Goal: Check status: Check status

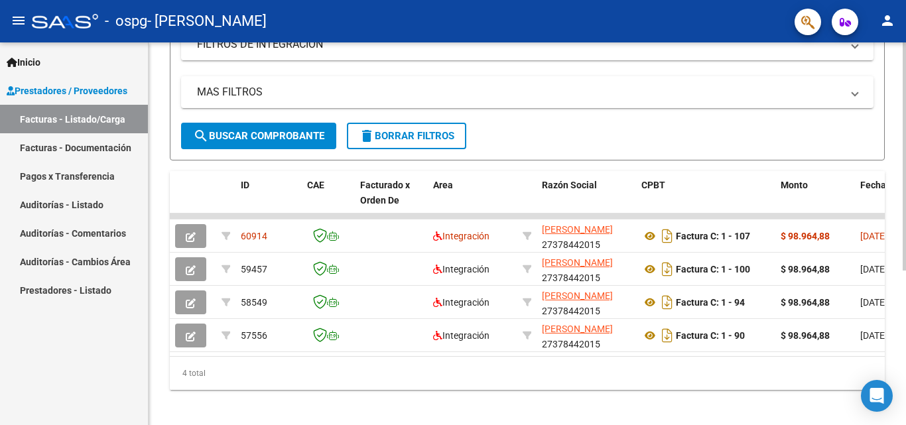
scroll to position [243, 0]
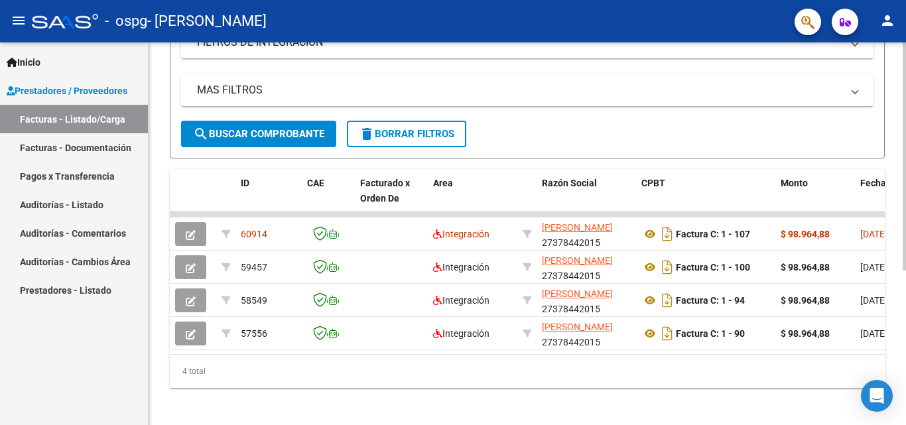
click at [906, 324] on div at bounding box center [904, 308] width 3 height 228
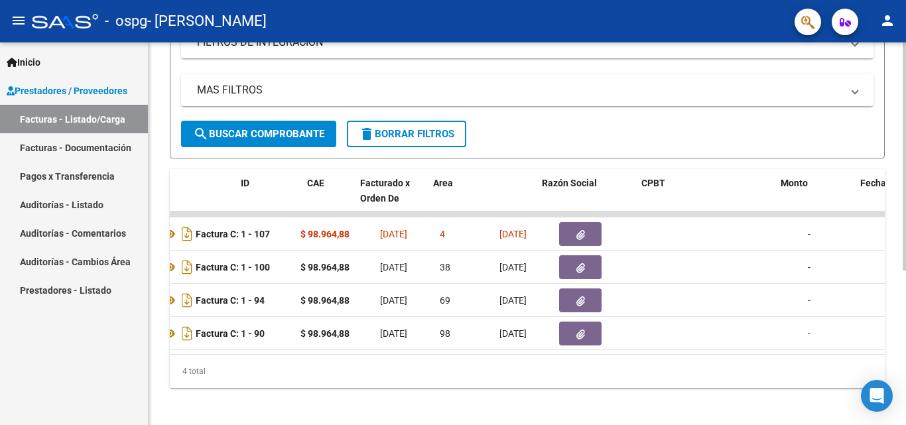
scroll to position [0, 0]
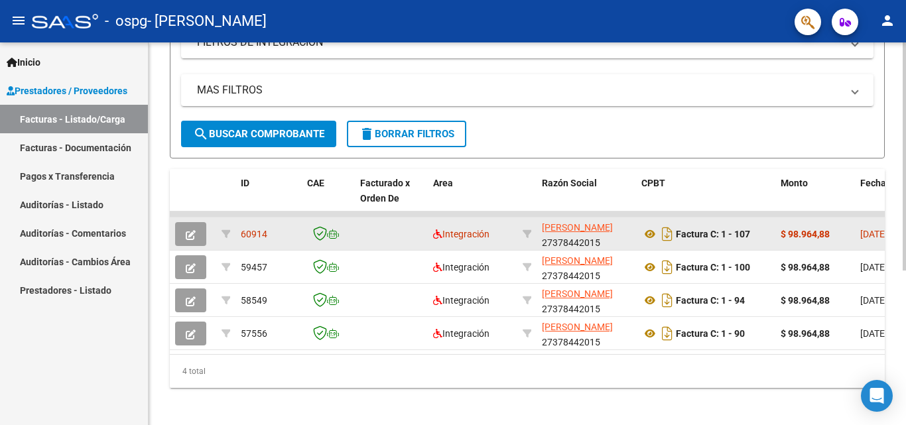
click at [250, 236] on span "60914" at bounding box center [254, 234] width 27 height 11
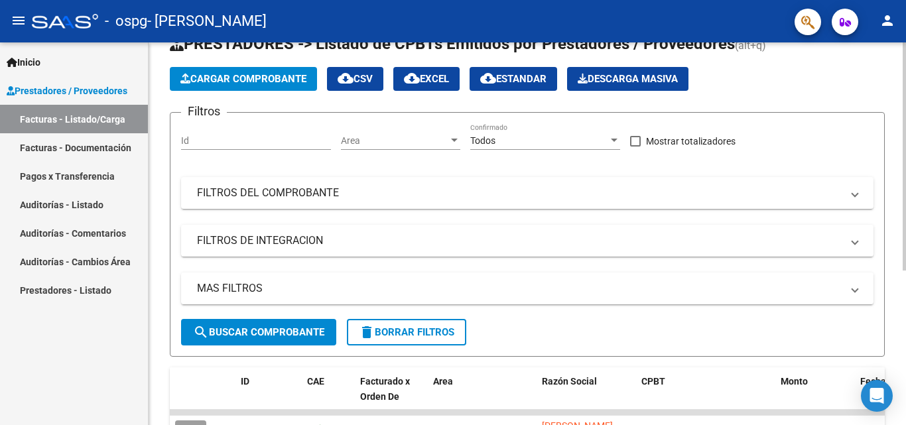
scroll to position [46, 0]
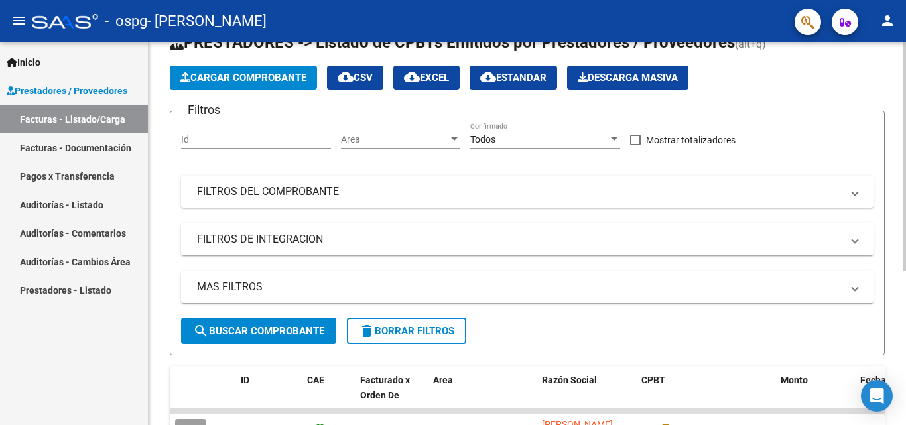
click at [906, 120] on div at bounding box center [904, 186] width 3 height 228
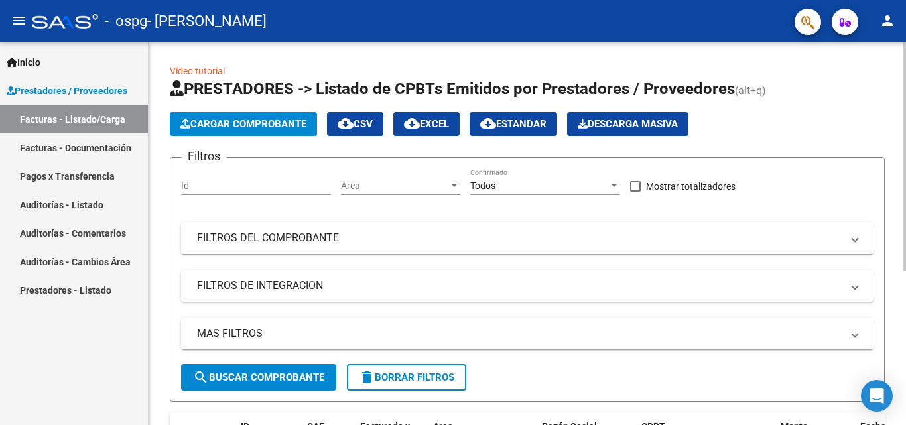
click at [906, 68] on div at bounding box center [904, 156] width 3 height 228
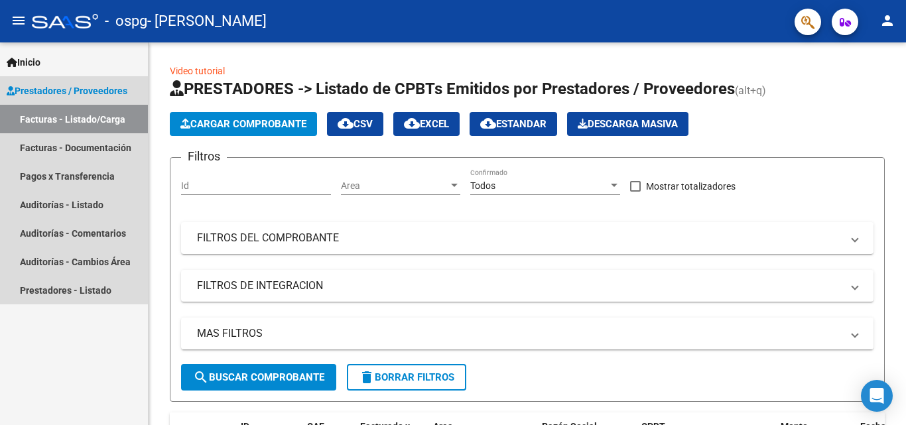
click at [86, 94] on span "Prestadores / Proveedores" at bounding box center [67, 91] width 121 height 15
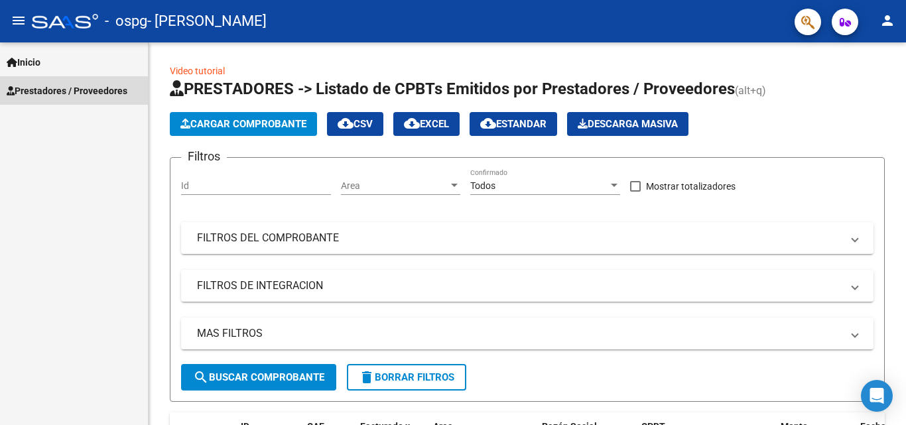
click at [86, 94] on span "Prestadores / Proveedores" at bounding box center [67, 91] width 121 height 15
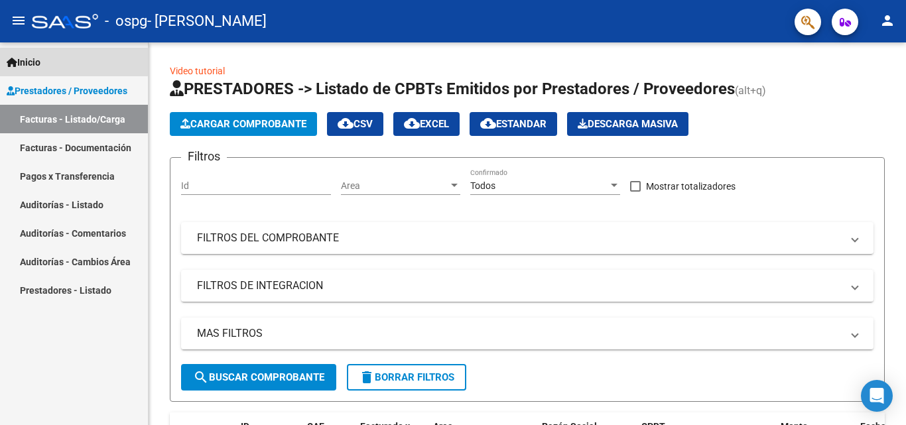
click at [62, 61] on link "Inicio" at bounding box center [74, 62] width 148 height 29
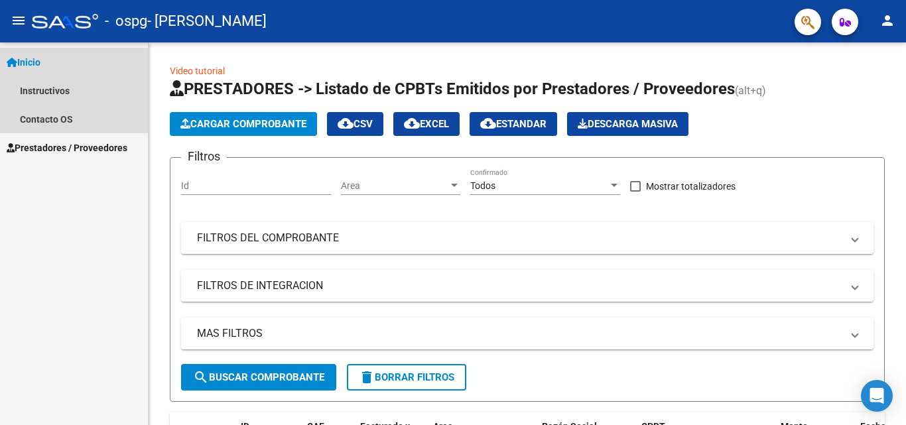
click at [40, 64] on span "Inicio" at bounding box center [24, 62] width 34 height 15
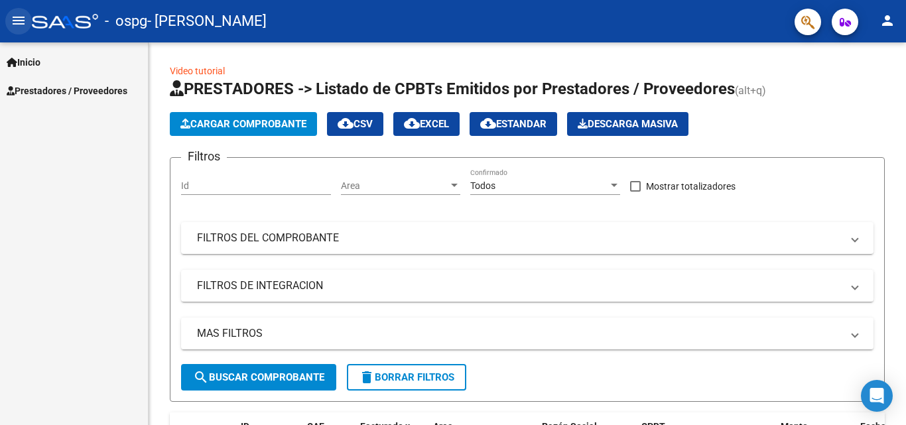
click at [18, 22] on mat-icon "menu" at bounding box center [19, 21] width 16 height 16
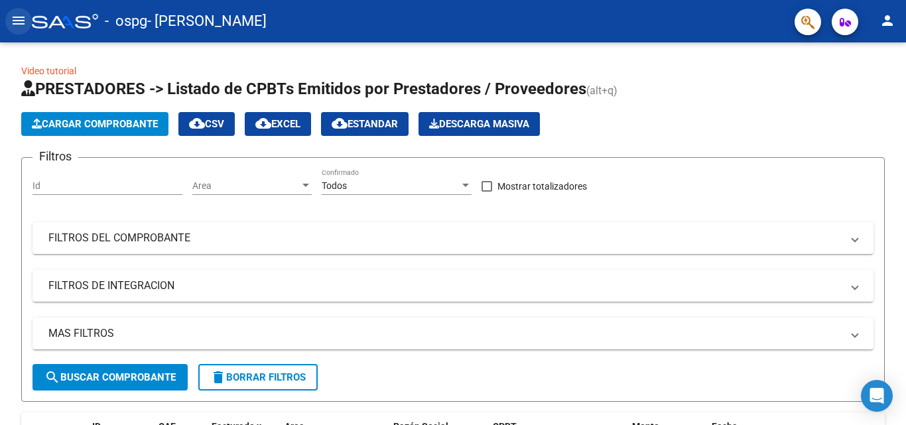
click at [18, 22] on mat-icon "menu" at bounding box center [19, 21] width 16 height 16
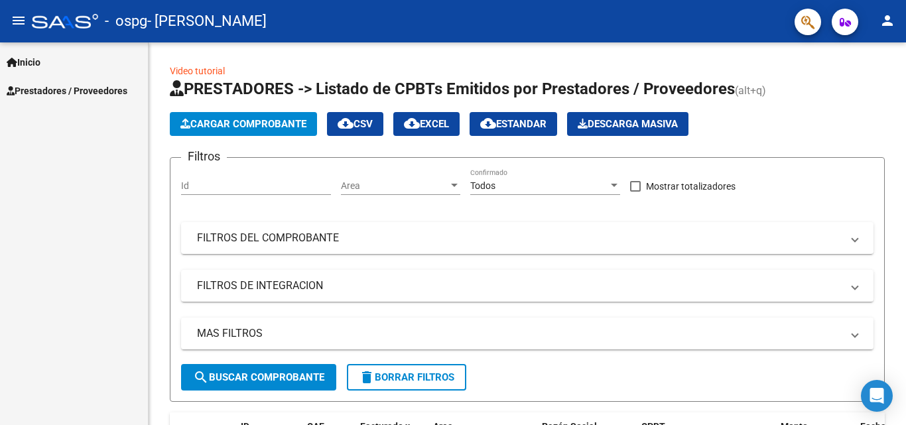
click at [74, 96] on span "Prestadores / Proveedores" at bounding box center [67, 91] width 121 height 15
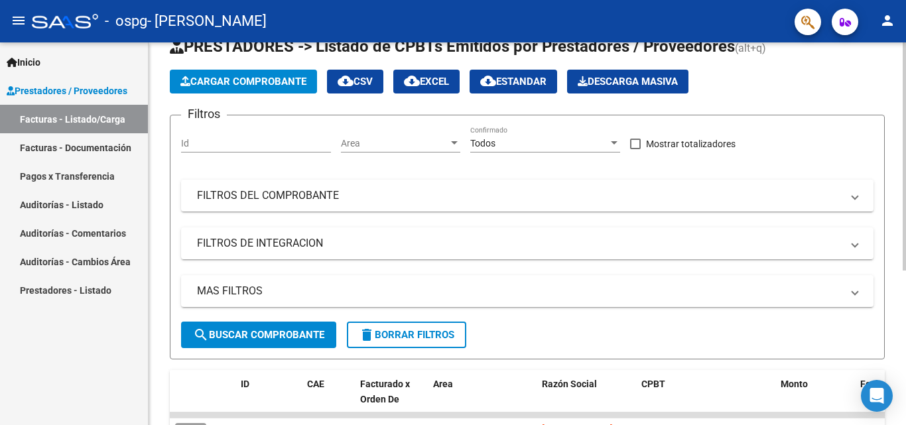
scroll to position [46, 0]
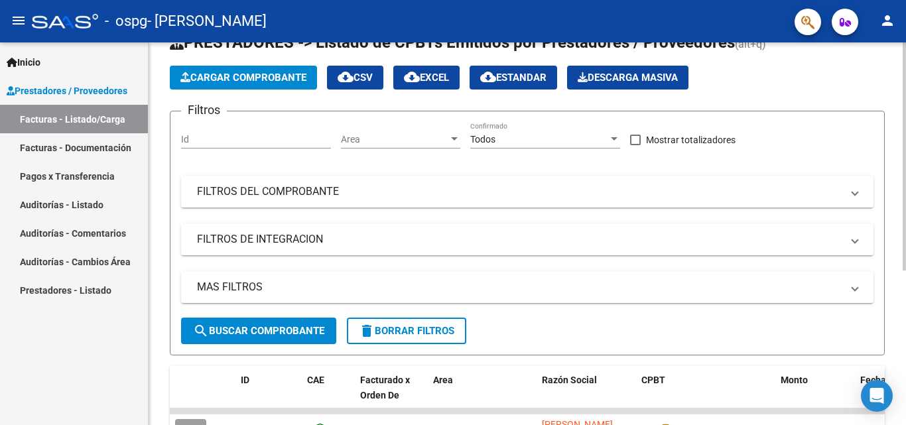
click at [906, 167] on div at bounding box center [904, 186] width 3 height 228
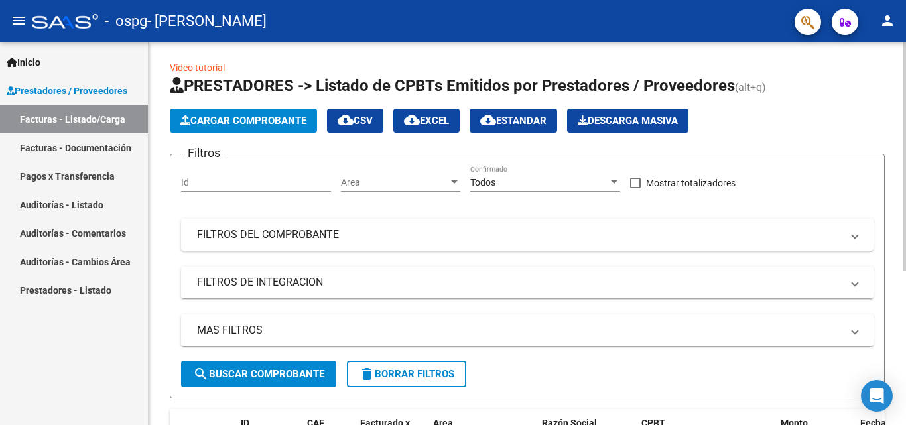
scroll to position [0, 0]
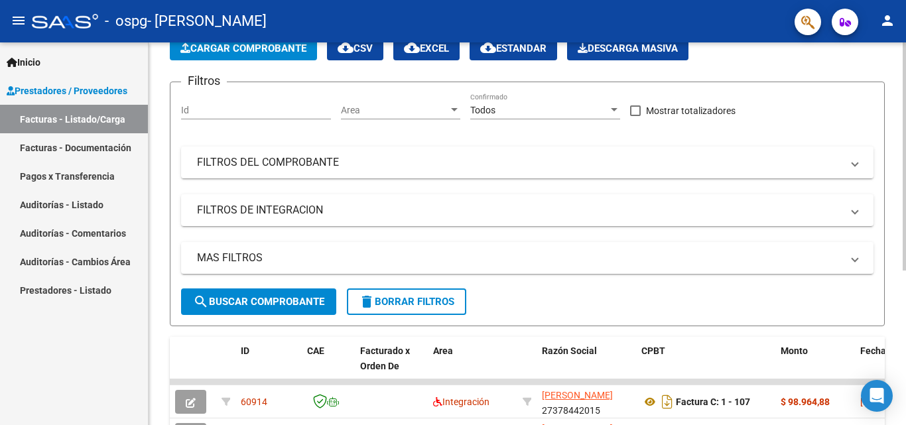
click at [905, 190] on div at bounding box center [904, 204] width 3 height 228
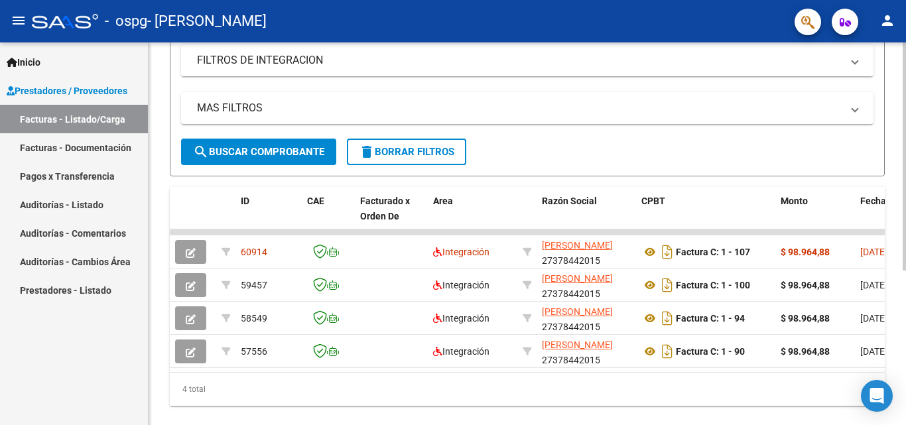
scroll to position [229, 0]
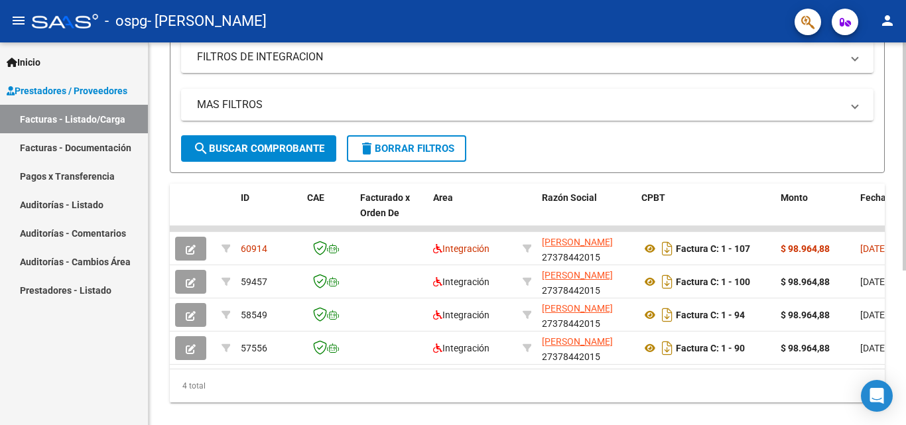
click at [906, 282] on div at bounding box center [904, 298] width 3 height 228
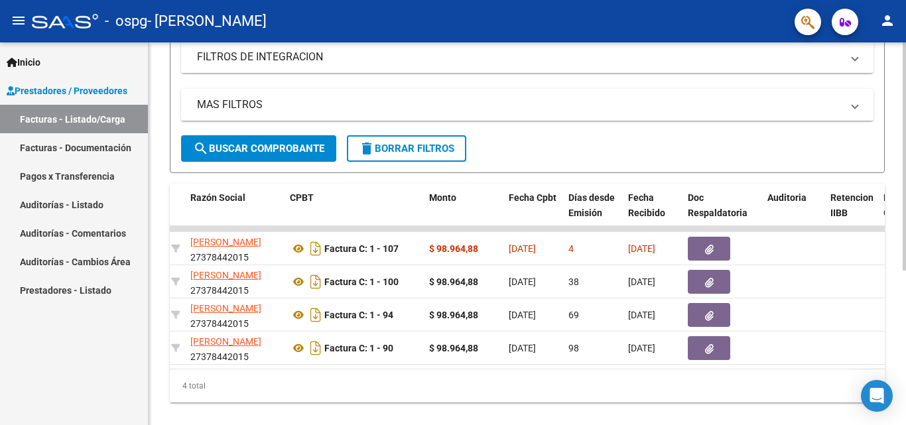
scroll to position [0, 346]
